Goal: Find specific page/section: Find specific page/section

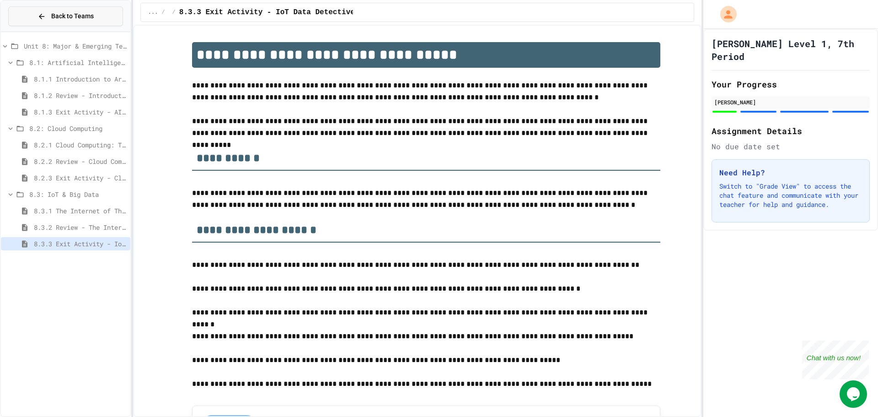
click at [63, 14] on span "Back to Teams" at bounding box center [72, 16] width 43 height 10
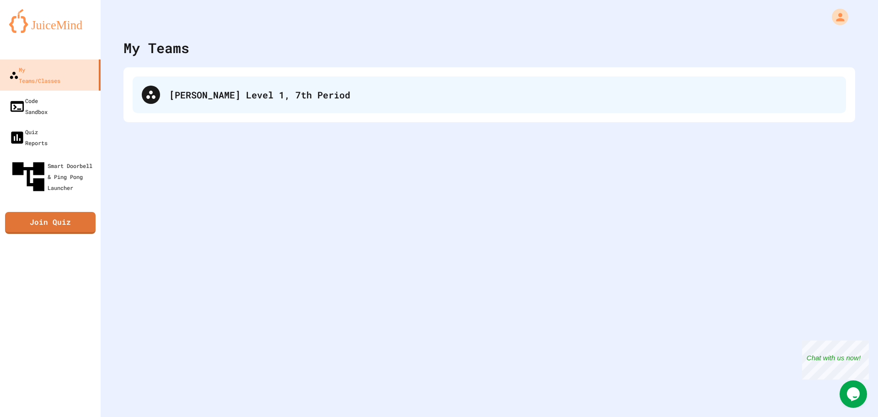
click at [230, 96] on div "[PERSON_NAME] Level 1, 7th Period" at bounding box center [503, 95] width 668 height 14
